Goal: Transaction & Acquisition: Purchase product/service

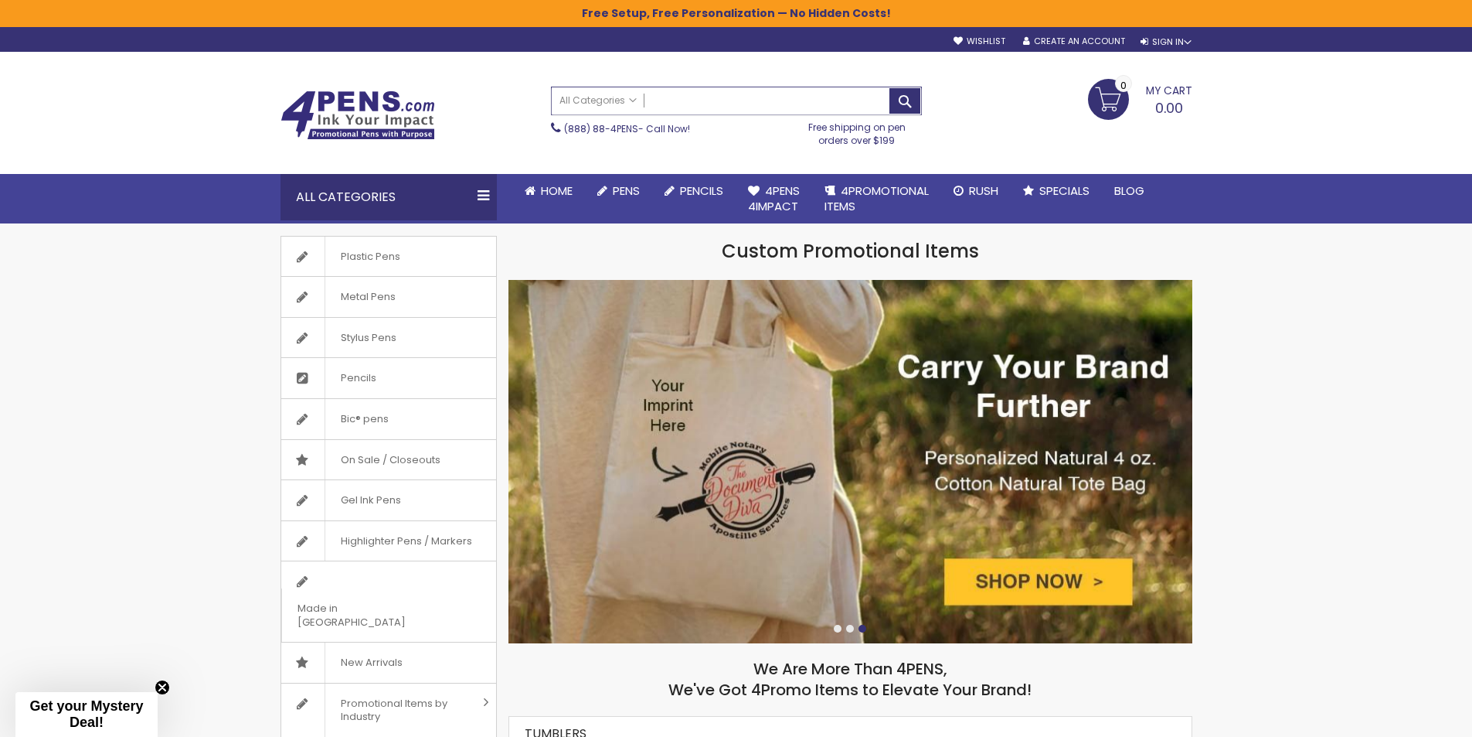
click at [680, 97] on input "Search" at bounding box center [736, 100] width 369 height 27
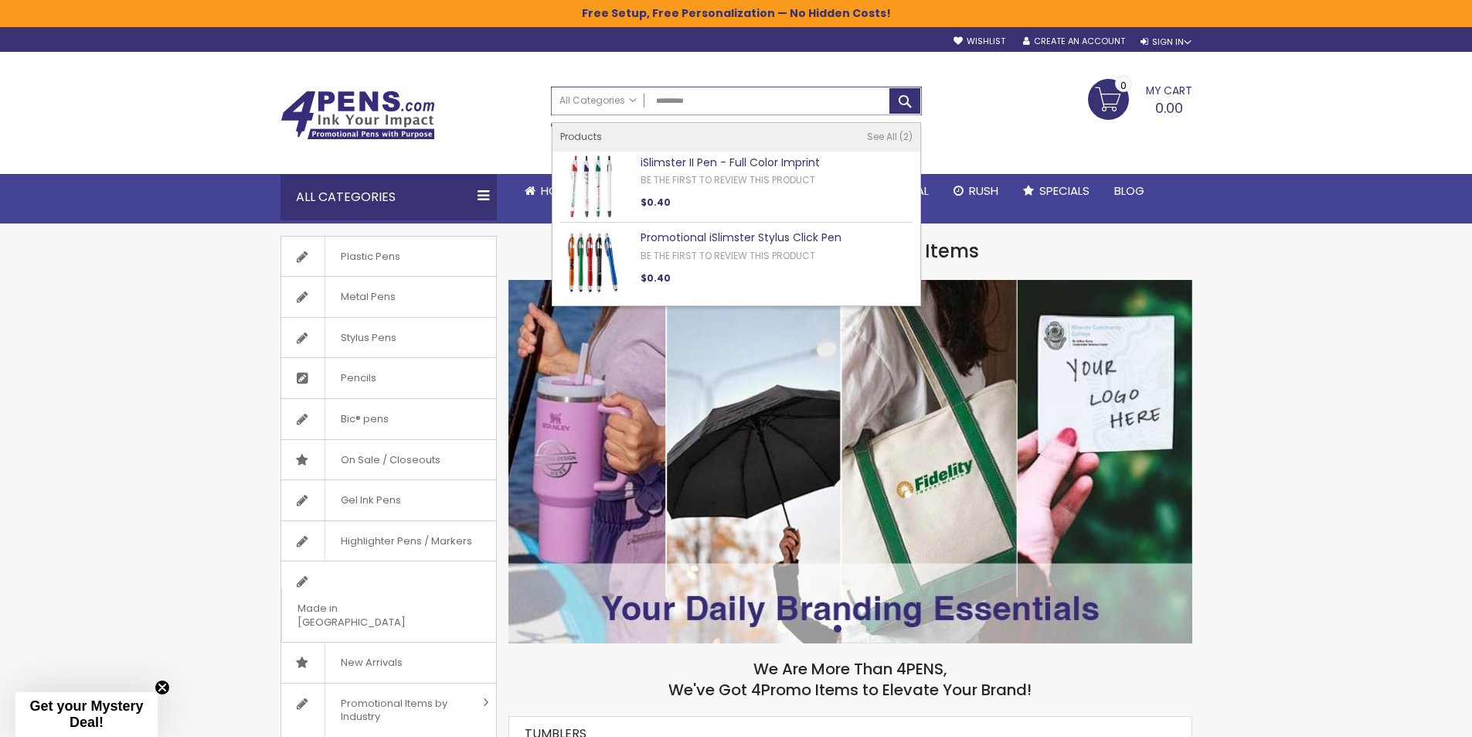
type input "*********"
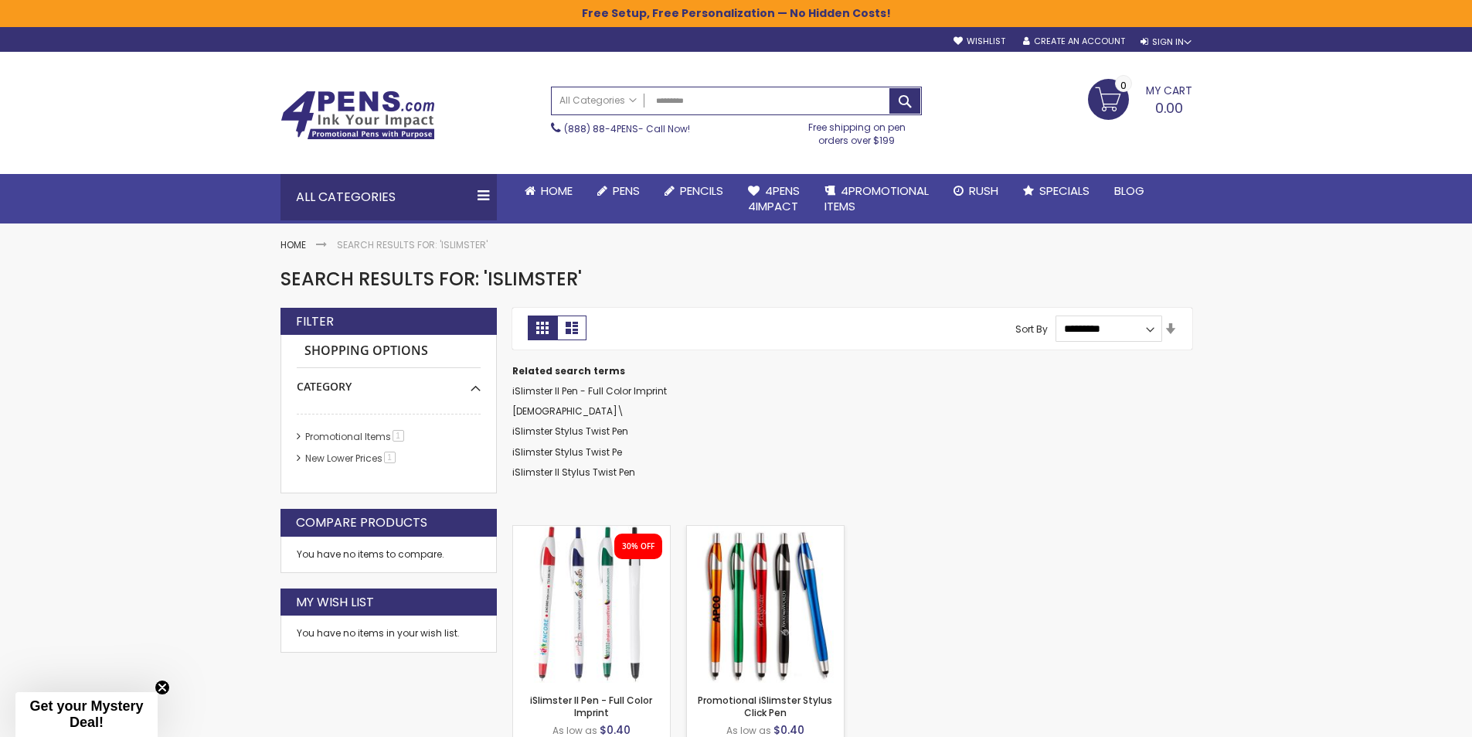
click at [790, 620] on img at bounding box center [765, 604] width 157 height 157
